Goal: Navigation & Orientation: Understand site structure

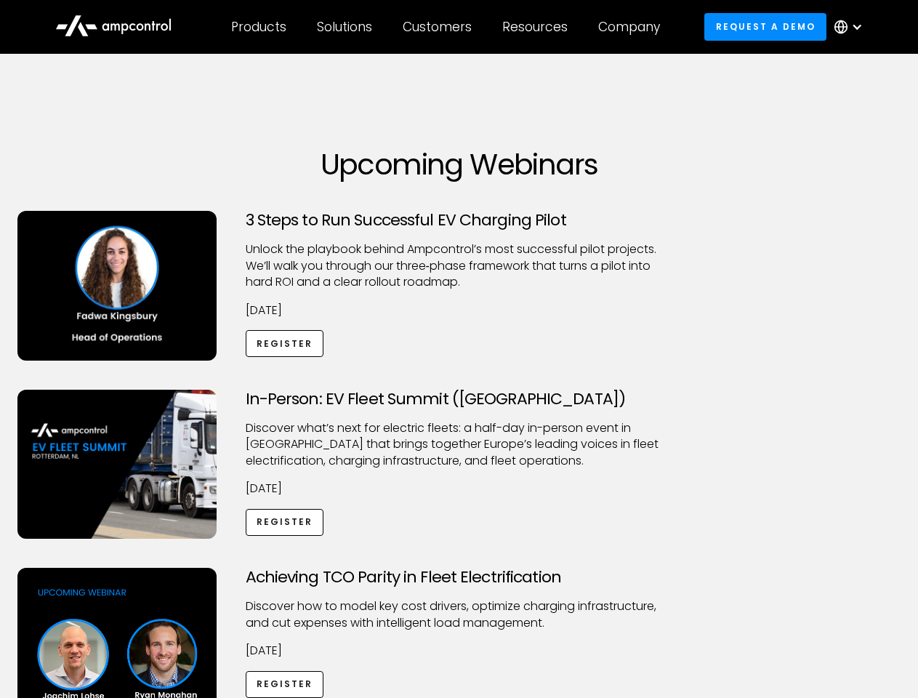
click at [447, 27] on div "Customers" at bounding box center [437, 27] width 69 height 16
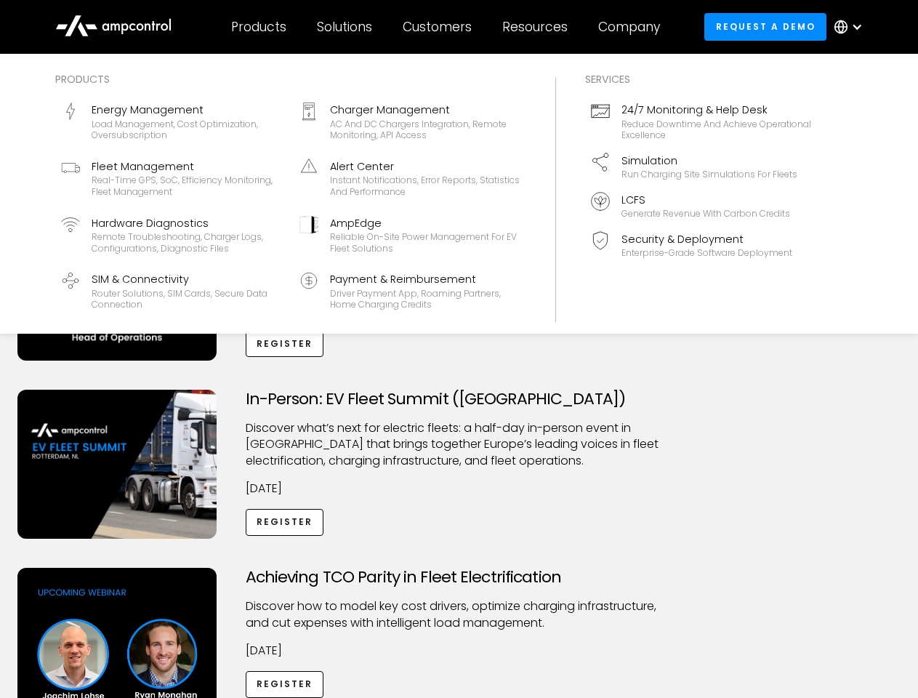
click at [258, 27] on div "Products" at bounding box center [258, 27] width 55 height 16
click at [345, 27] on div "Solutions" at bounding box center [344, 27] width 55 height 16
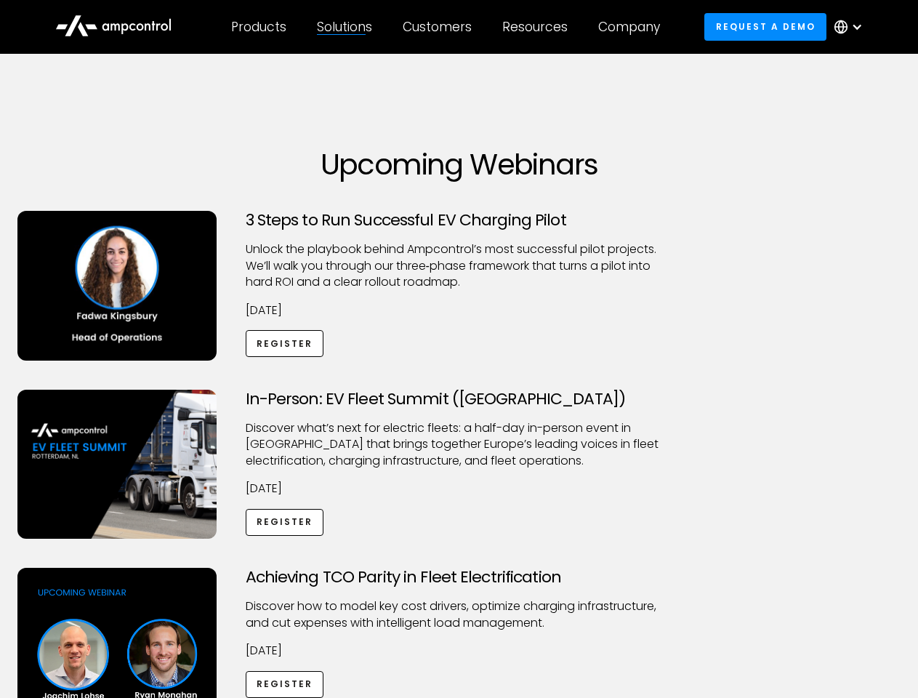
click at [440, 27] on div "Customers" at bounding box center [437, 27] width 69 height 16
click at [538, 27] on div "Resources" at bounding box center [534, 27] width 65 height 16
click at [634, 27] on div "Company" at bounding box center [629, 27] width 62 height 16
click at [852, 27] on div at bounding box center [857, 27] width 12 height 12
